Goal: Find specific page/section: Find specific page/section

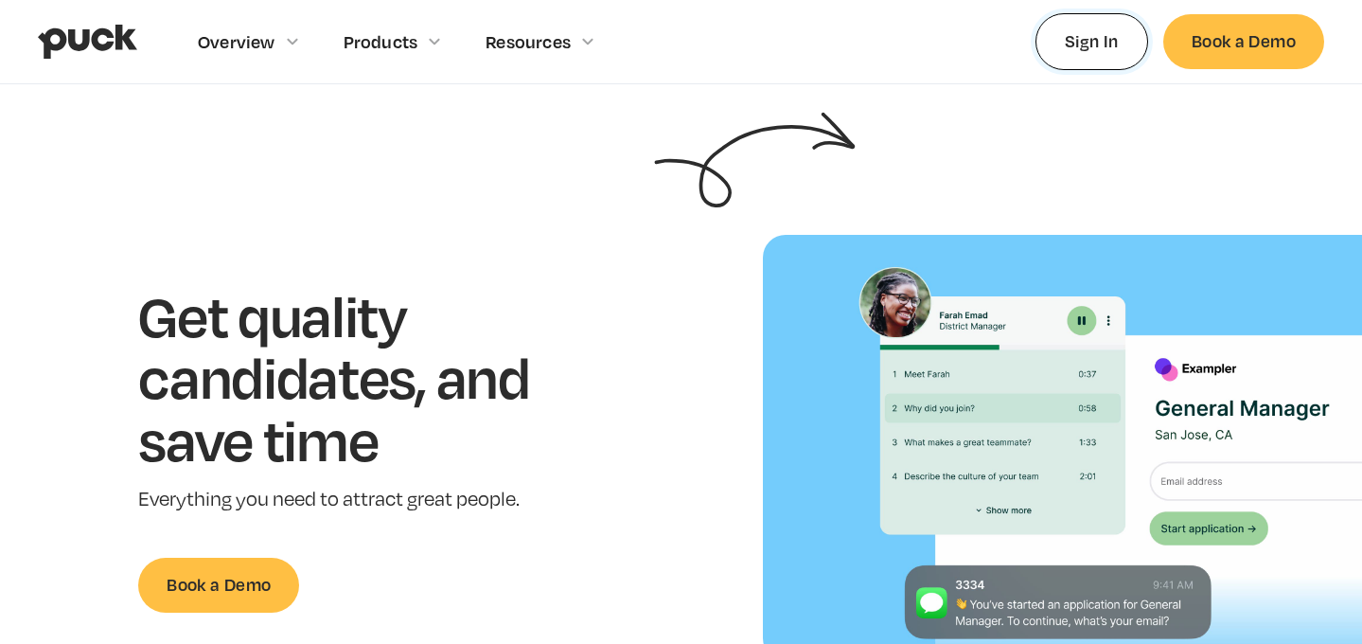
click at [1083, 44] on link "Sign In" at bounding box center [1092, 41] width 113 height 56
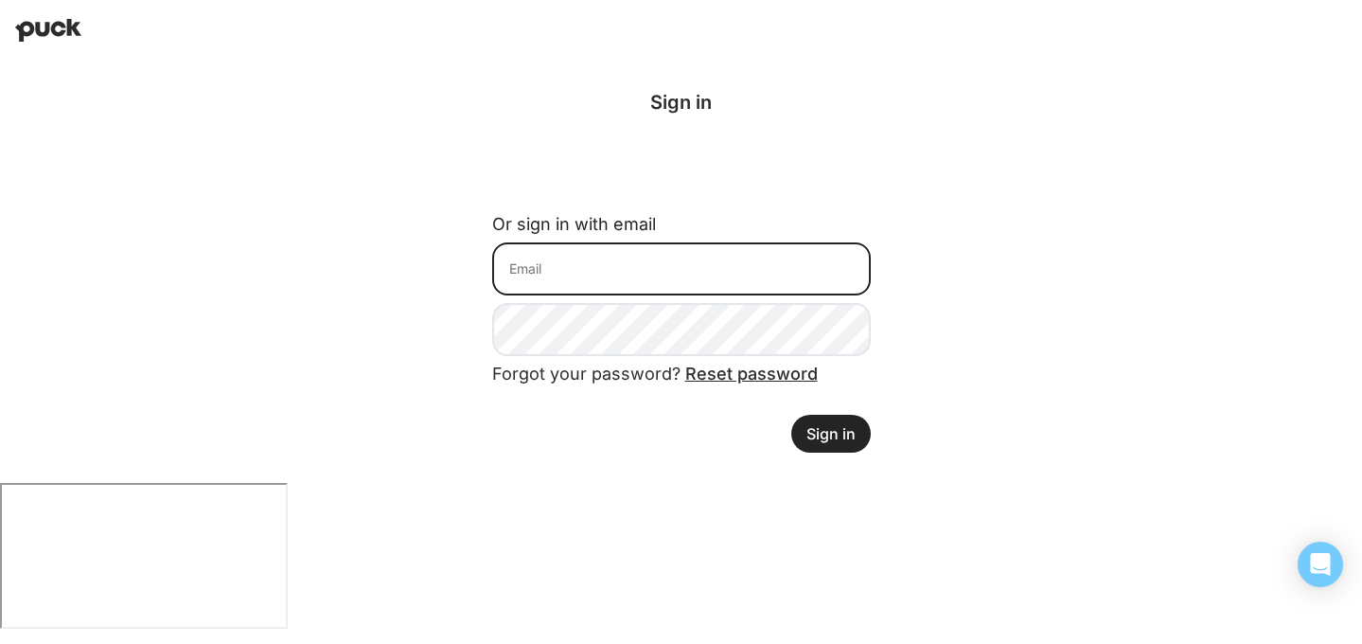
click at [720, 275] on input at bounding box center [681, 268] width 379 height 53
type input "grace@joinbloomhr.com"
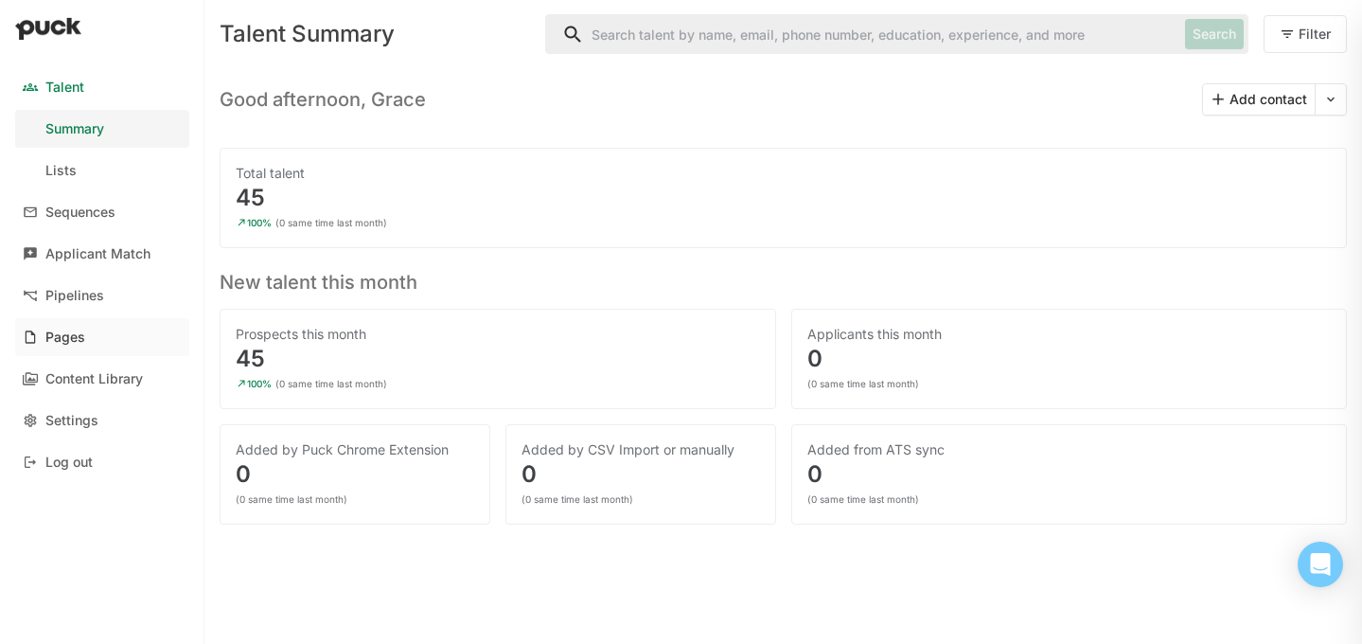
click at [70, 335] on div "Pages" at bounding box center [65, 337] width 40 height 16
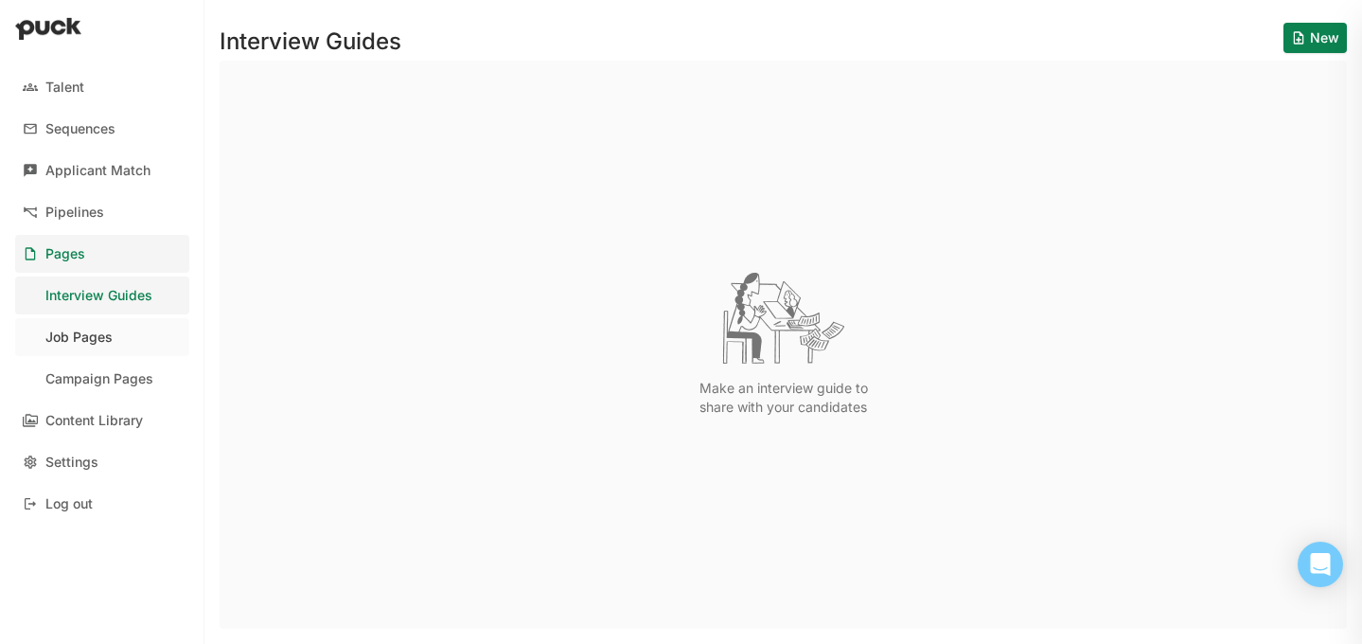
click at [82, 336] on div "Job Pages" at bounding box center [78, 337] width 67 height 16
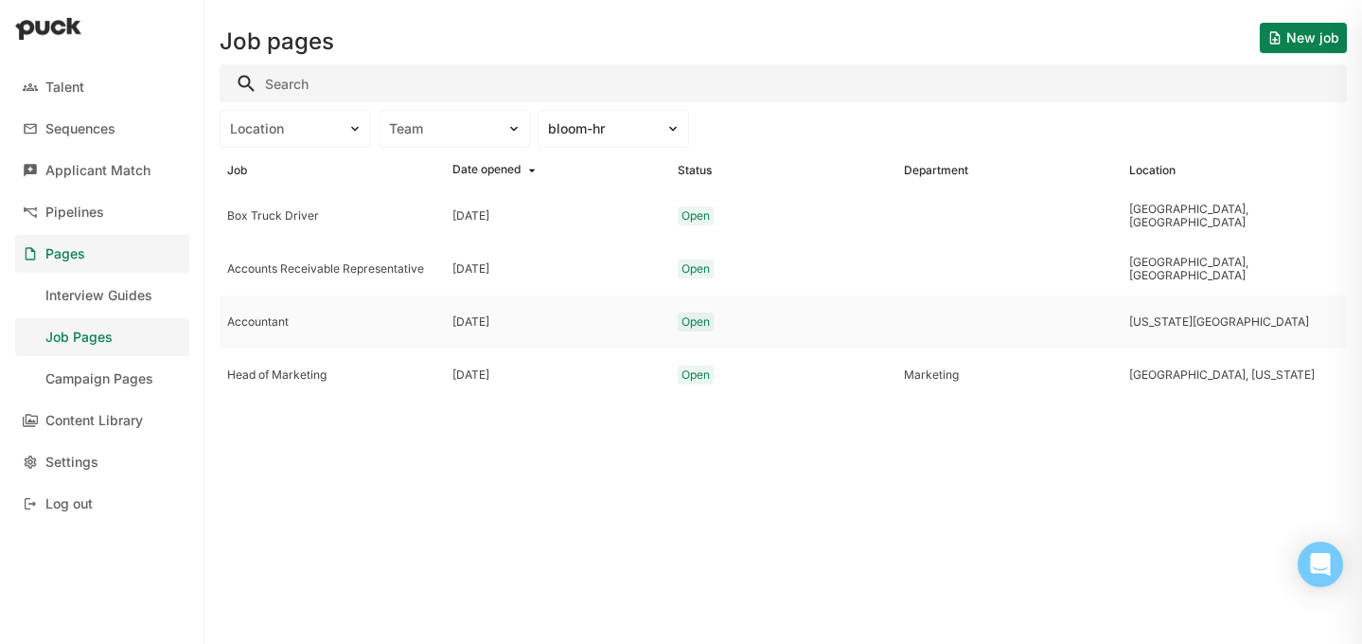
click at [272, 329] on div "Accountant" at bounding box center [332, 321] width 225 height 53
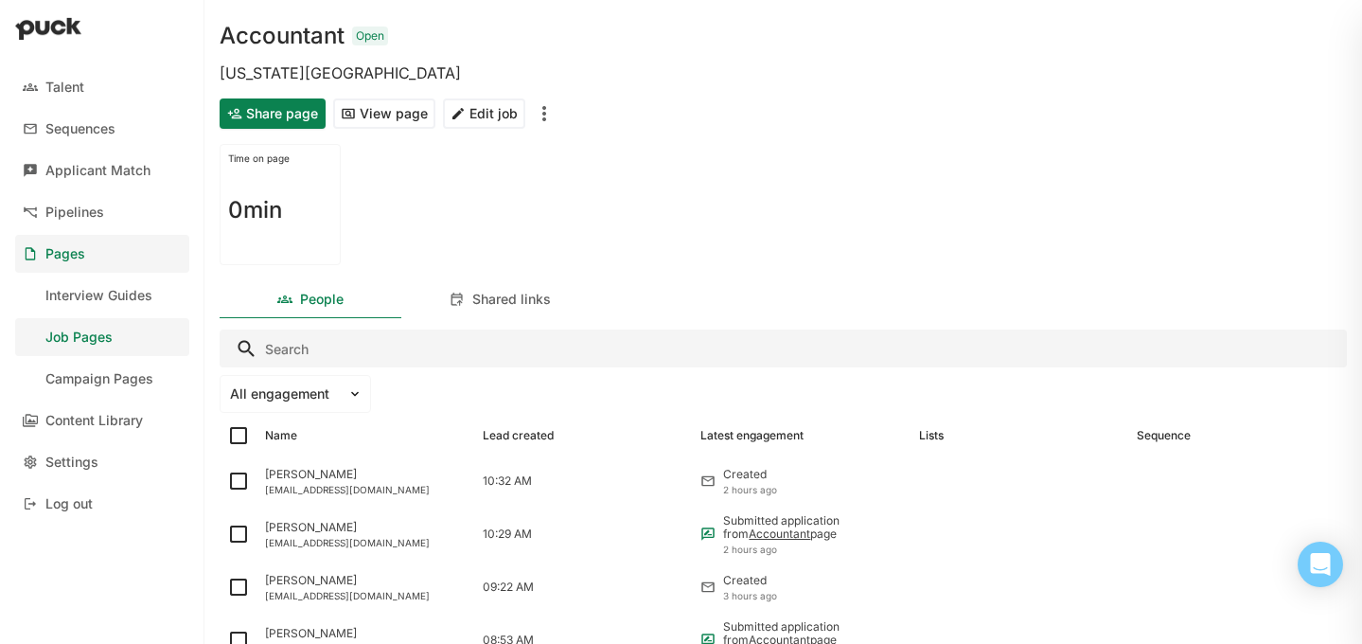
scroll to position [89, 0]
